Goal: Information Seeking & Learning: Learn about a topic

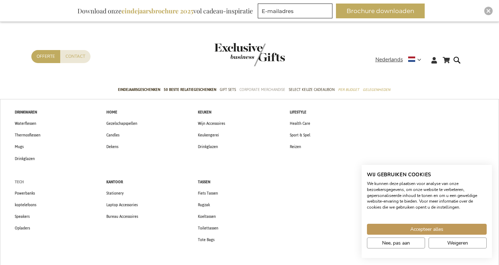
click at [22, 179] on span "Tech" at bounding box center [19, 181] width 9 height 7
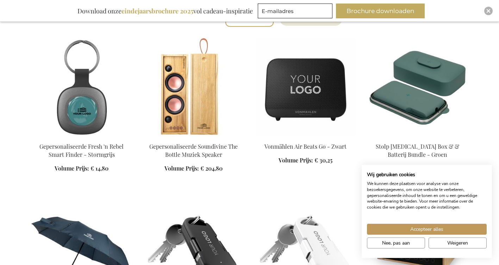
scroll to position [272, 0]
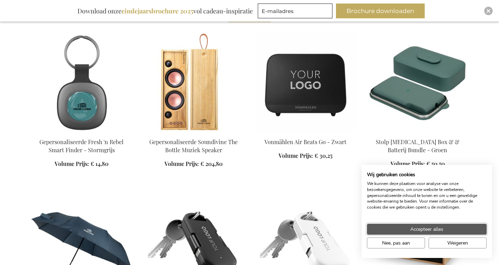
click at [407, 229] on button "Accepteer alles" at bounding box center [427, 229] width 120 height 11
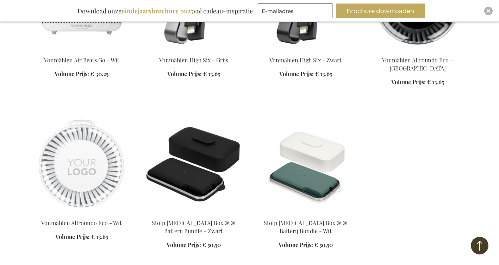
scroll to position [2342, 0]
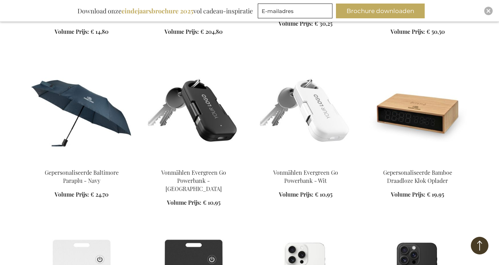
scroll to position [89, 0]
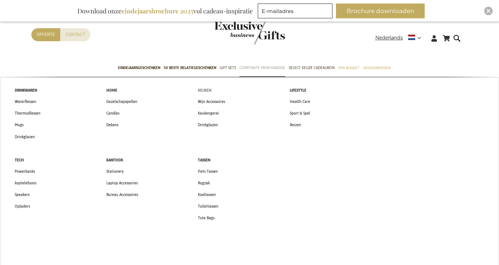
click at [204, 89] on span "Keuken" at bounding box center [204, 90] width 13 height 7
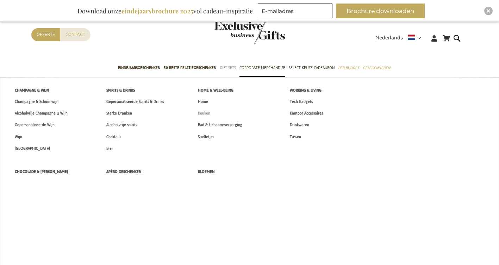
click at [203, 117] on span "Keuken" at bounding box center [204, 113] width 12 height 7
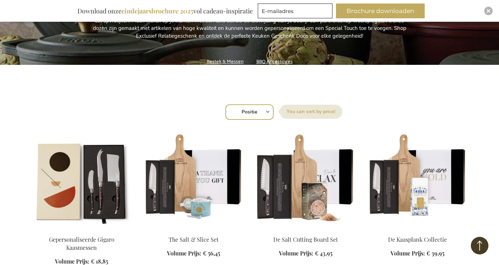
scroll to position [179, 0]
